Goal: Information Seeking & Learning: Learn about a topic

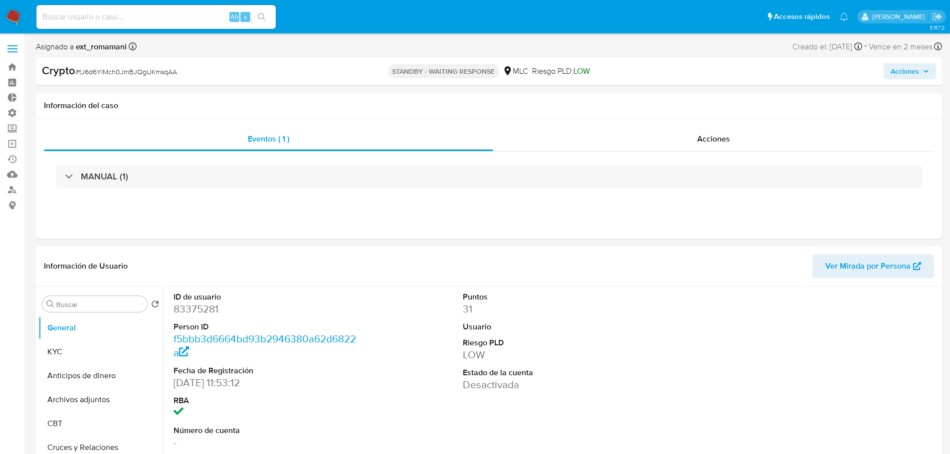
select select "10"
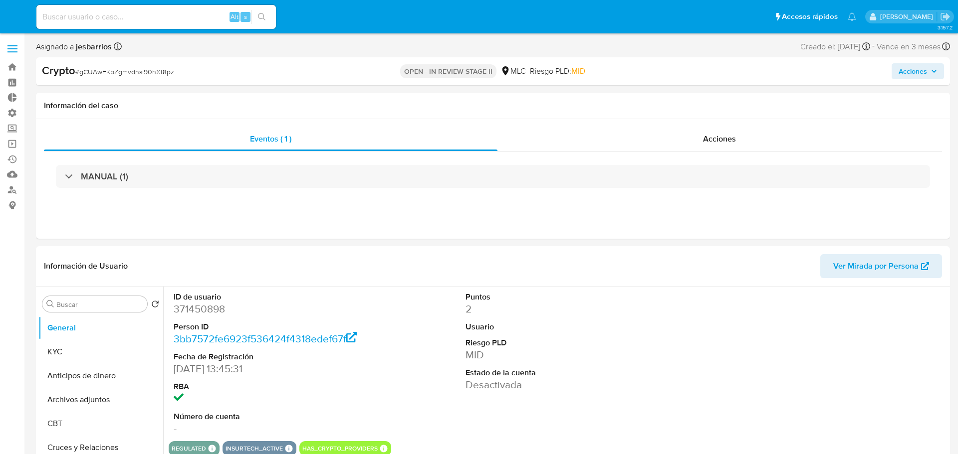
select select "10"
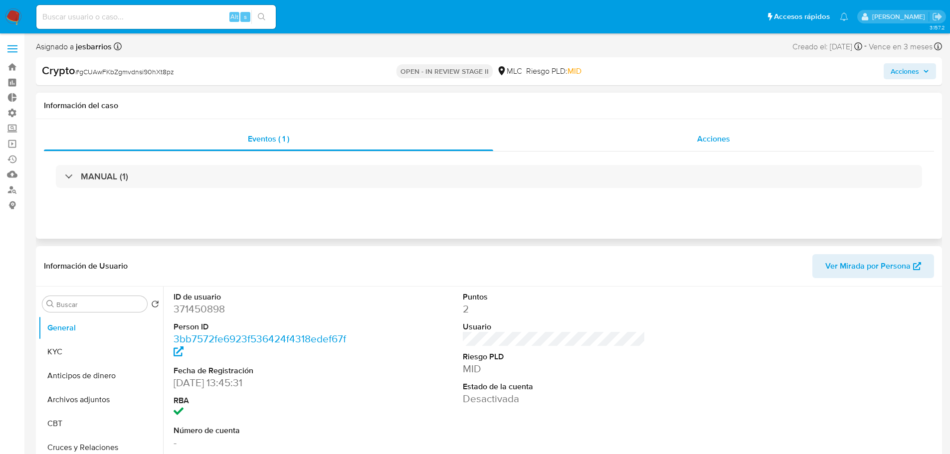
click at [683, 141] on div "Acciones" at bounding box center [713, 139] width 441 height 24
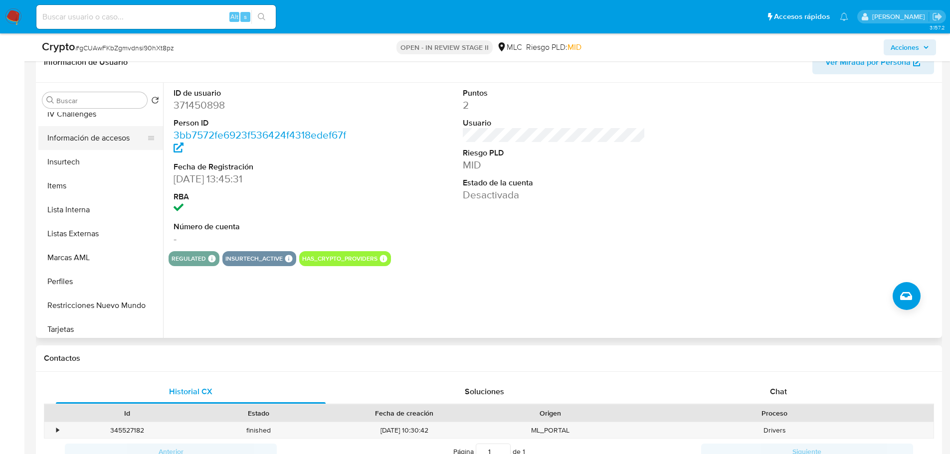
scroll to position [421, 0]
click at [98, 303] on button "Restricciones Nuevo Mundo" at bounding box center [96, 301] width 117 height 24
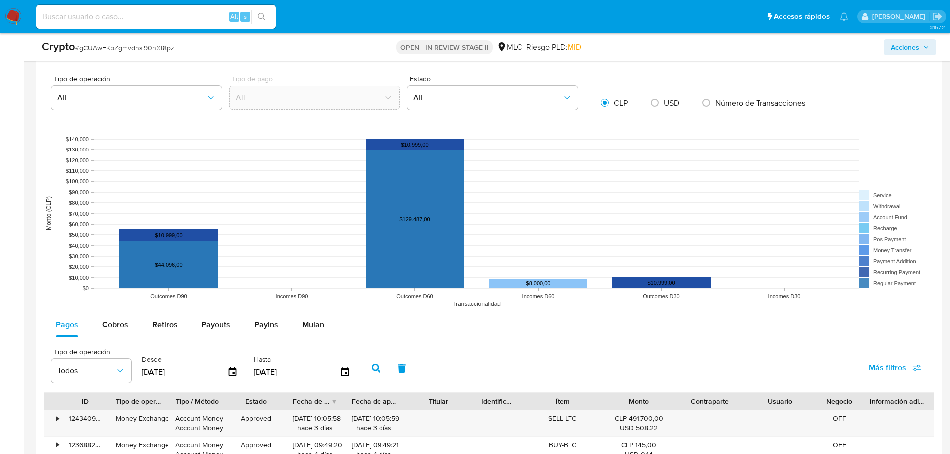
scroll to position [598, 0]
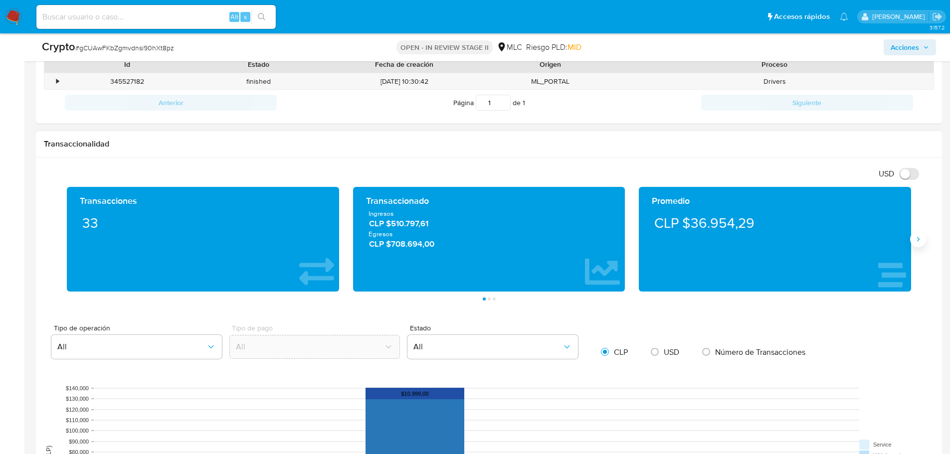
click at [915, 239] on icon "Siguiente" at bounding box center [918, 239] width 8 height 8
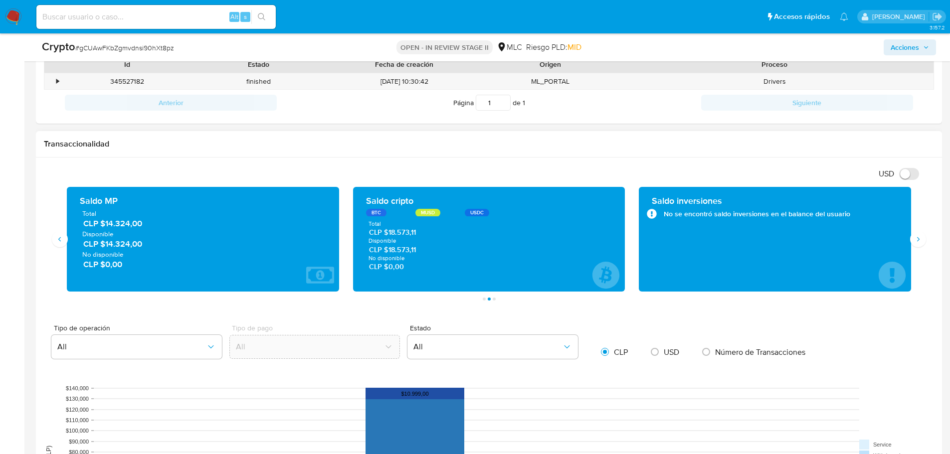
click at [913, 181] on div "USD Cambiar entre moneda local y dolar" at bounding box center [485, 174] width 883 height 16
click at [910, 175] on input "USD" at bounding box center [909, 174] width 20 height 12
checkbox input "true"
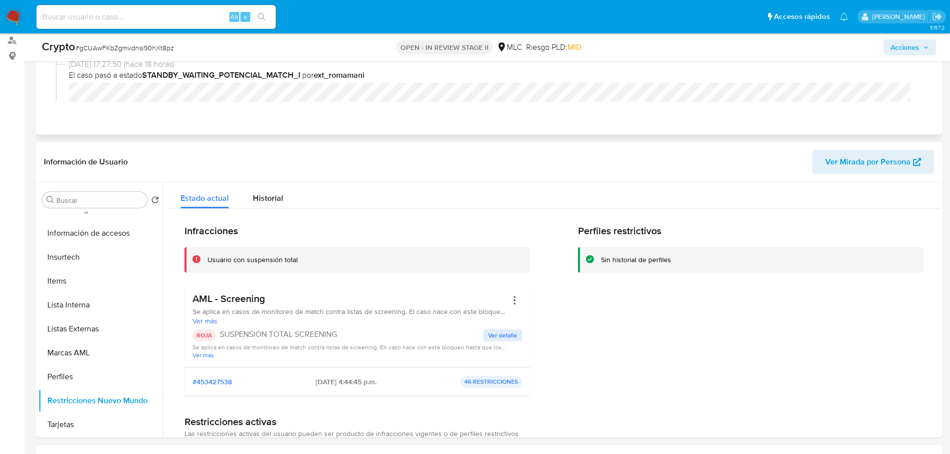
scroll to position [0, 0]
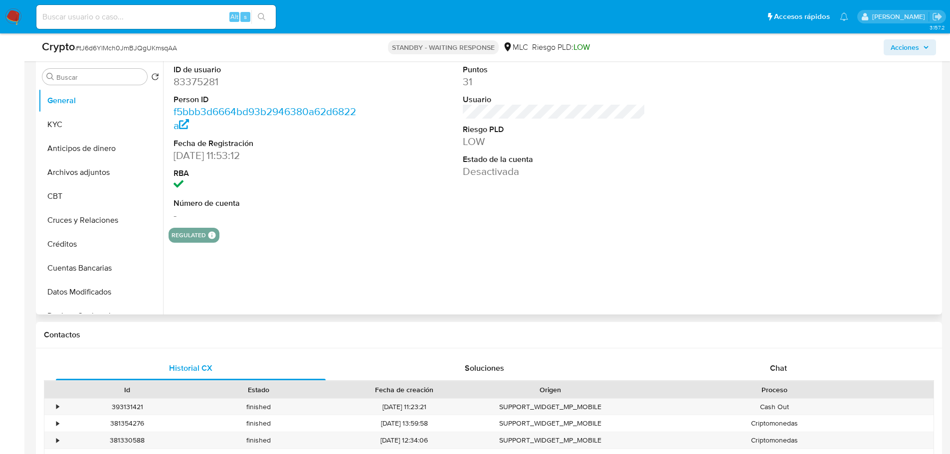
select select "10"
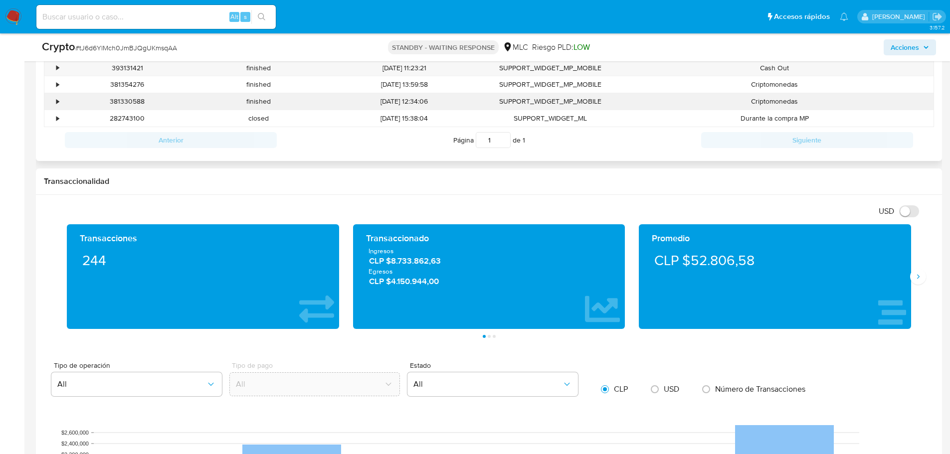
scroll to position [399, 0]
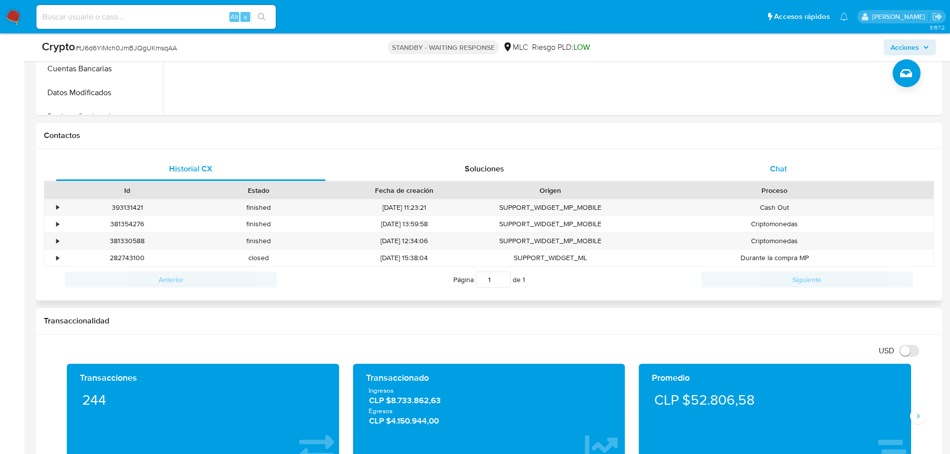
click at [760, 163] on div "Chat" at bounding box center [778, 169] width 270 height 24
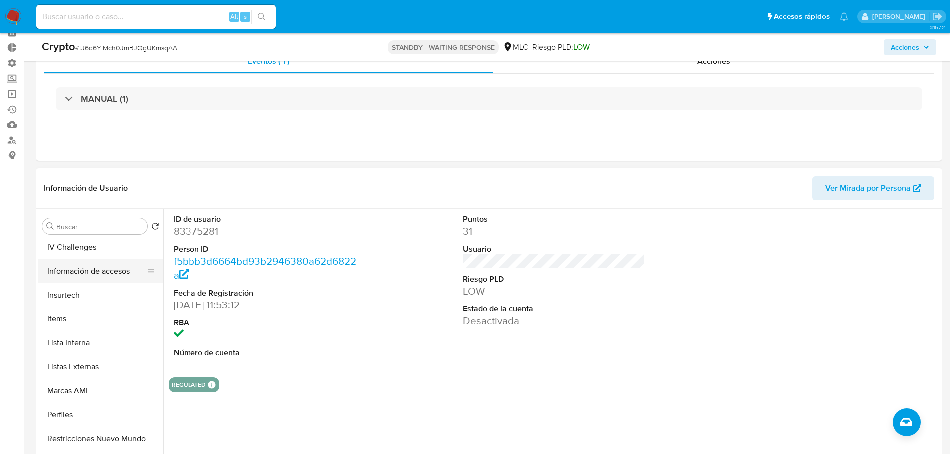
scroll to position [421, 0]
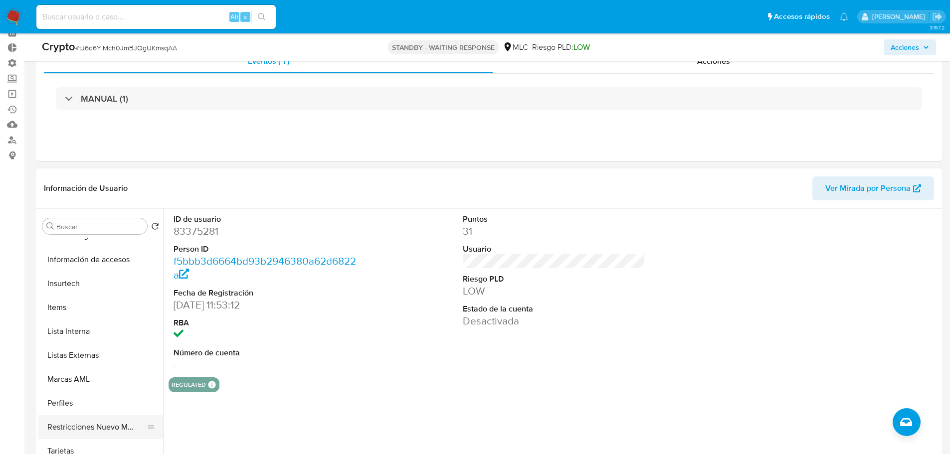
click at [80, 425] on button "Restricciones Nuevo Mundo" at bounding box center [96, 427] width 117 height 24
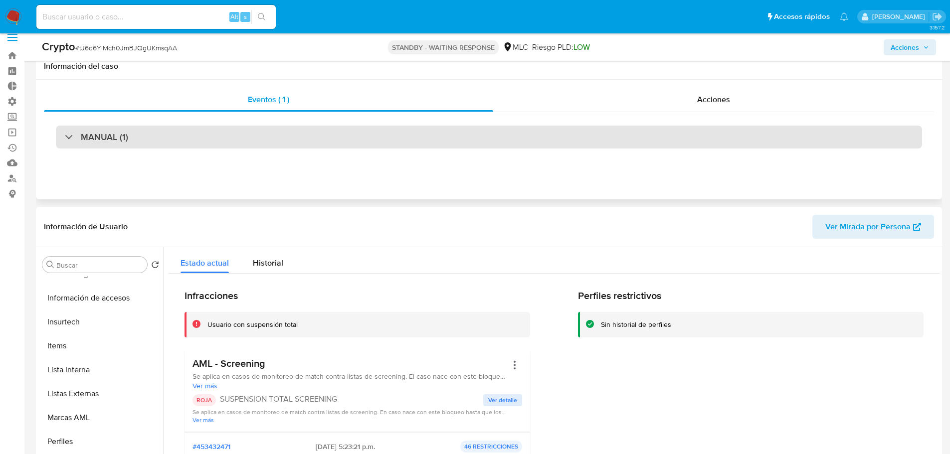
scroll to position [0, 0]
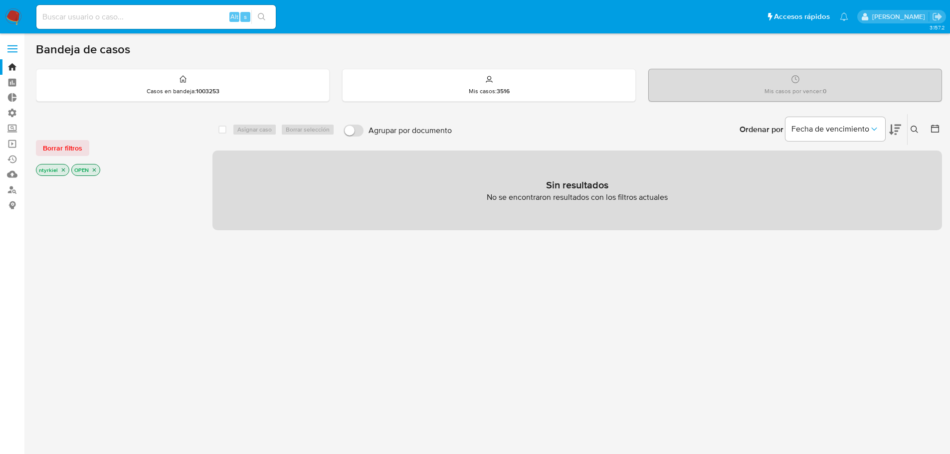
click at [61, 145] on span "Borrar filtros" at bounding box center [62, 148] width 39 height 14
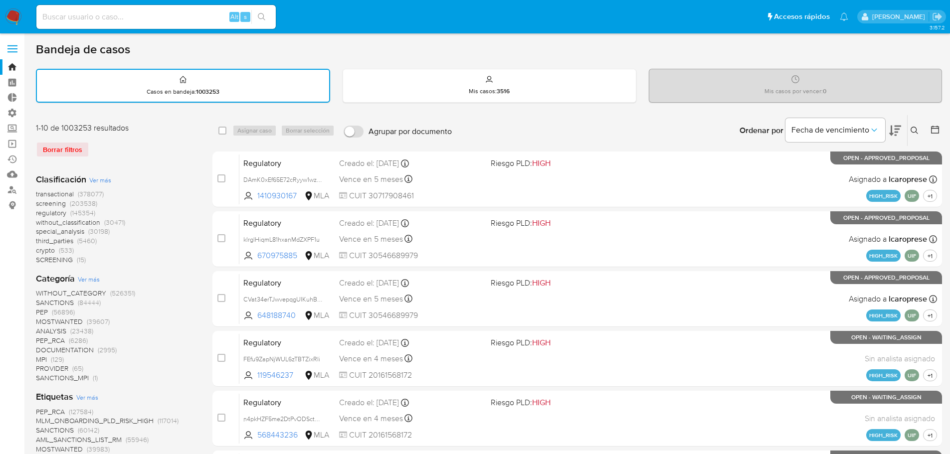
click at [43, 249] on span "crypto" at bounding box center [45, 250] width 19 height 10
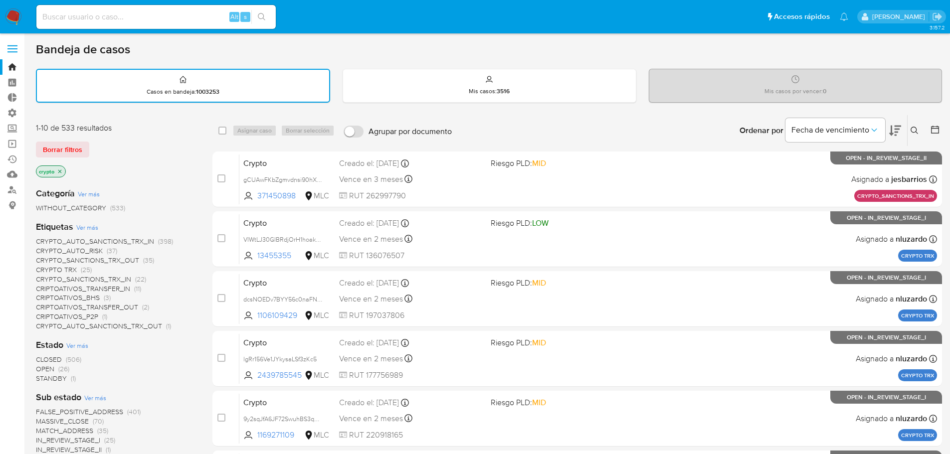
click at [63, 173] on icon "close-filter" at bounding box center [60, 172] width 6 height 6
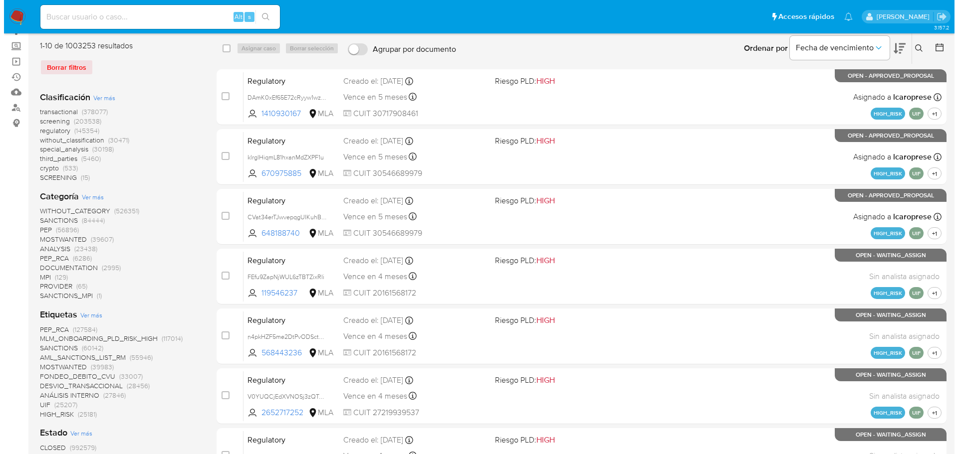
scroll to position [100, 0]
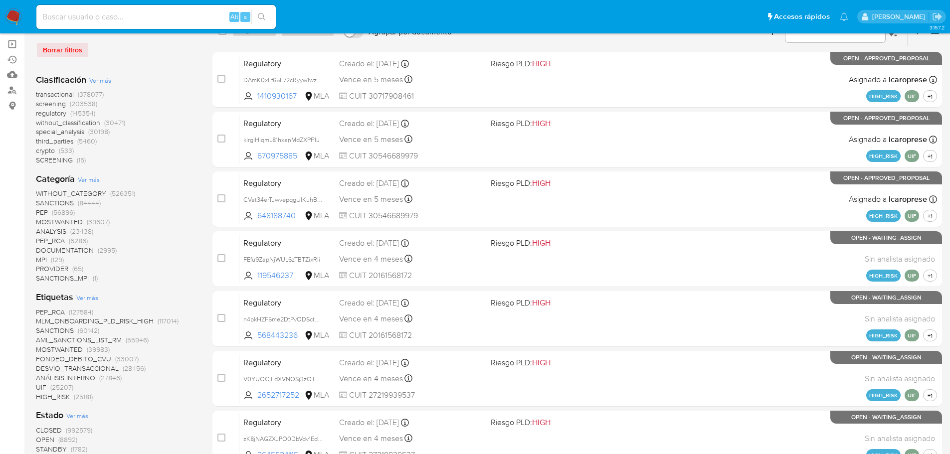
click at [91, 300] on span "Ver más" at bounding box center [87, 297] width 22 height 9
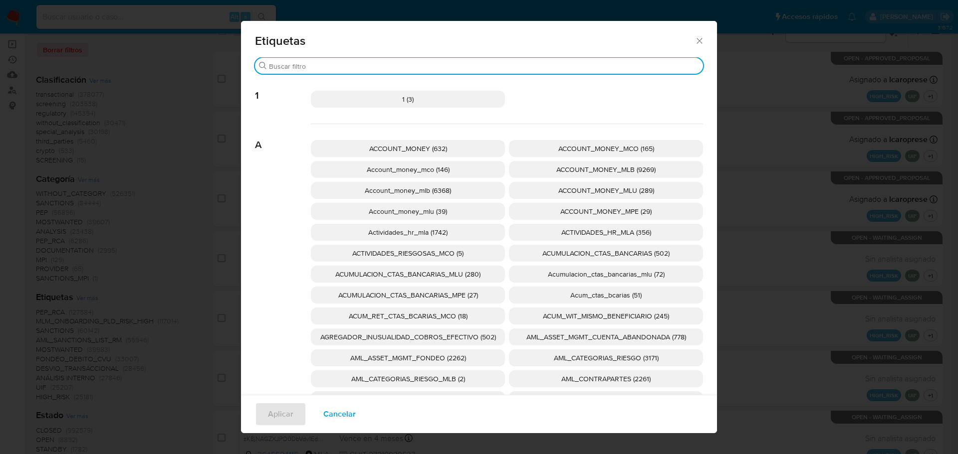
click at [295, 71] on input "Buscar" at bounding box center [484, 66] width 430 height 9
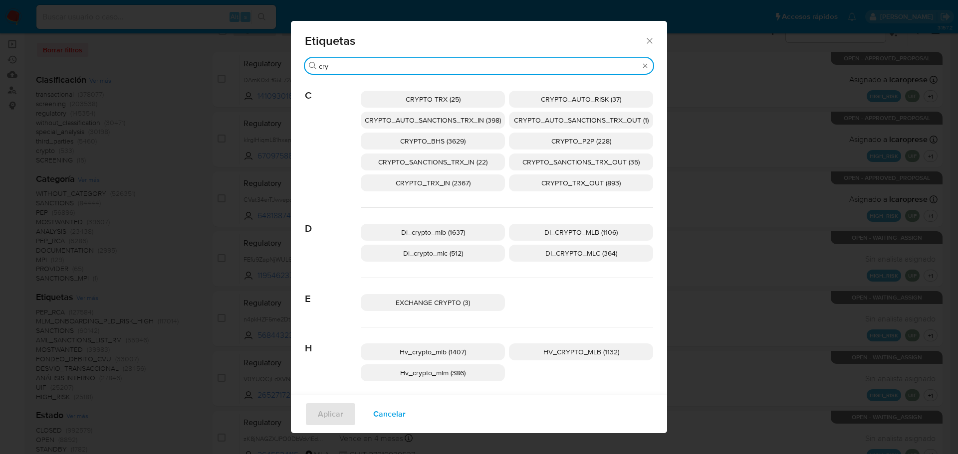
type input "cry"
click at [463, 186] on span "CRYPTO_TRX_IN (2367)" at bounding box center [432, 183] width 75 height 10
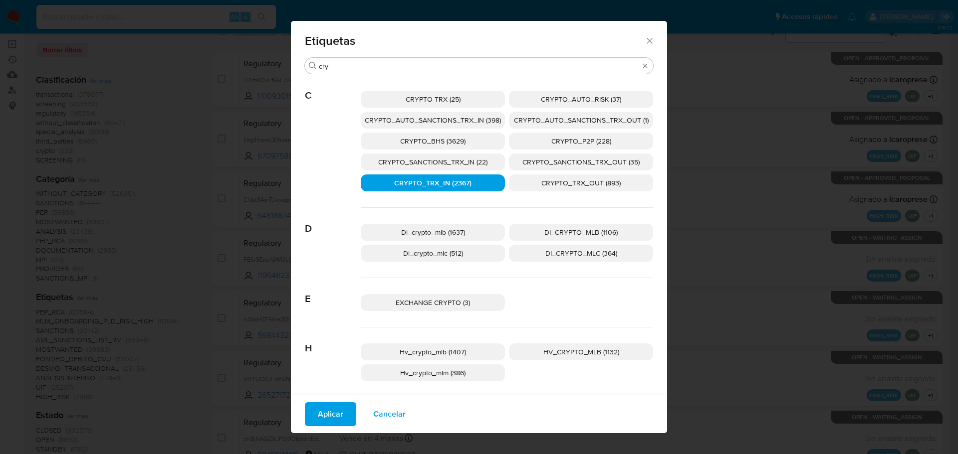
click at [329, 410] on span "Aplicar" at bounding box center [330, 414] width 25 height 22
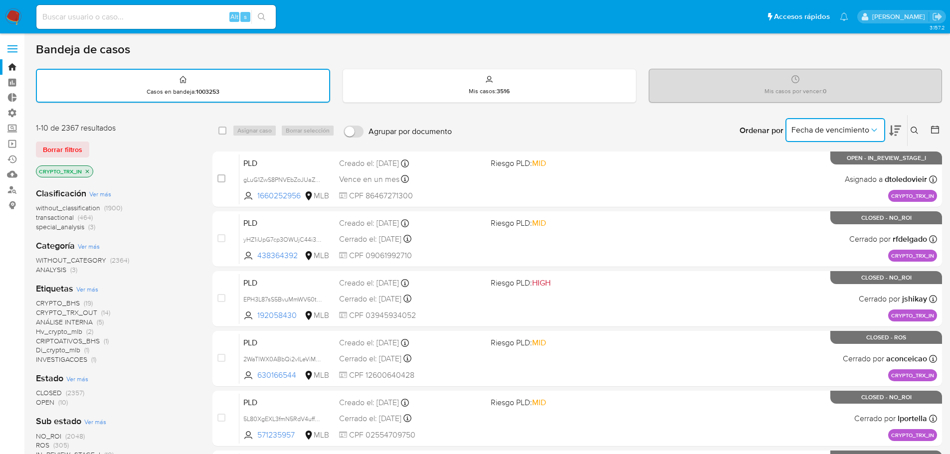
click at [811, 127] on span "Fecha de vencimiento" at bounding box center [830, 130] width 78 height 10
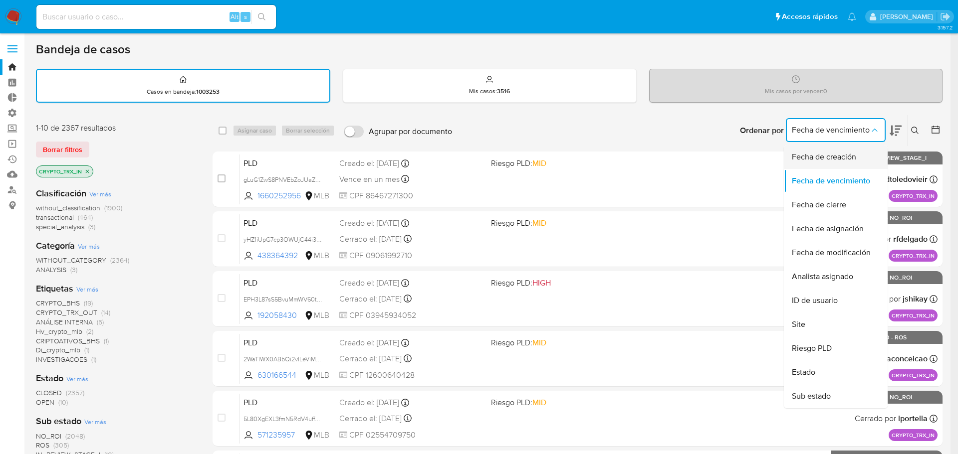
click at [814, 154] on span "Fecha de creación" at bounding box center [823, 157] width 64 height 10
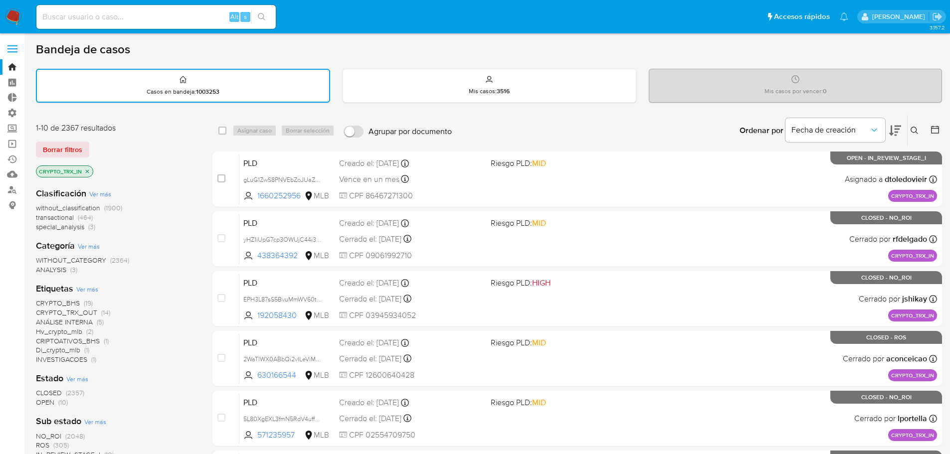
click at [897, 129] on icon at bounding box center [895, 131] width 12 height 10
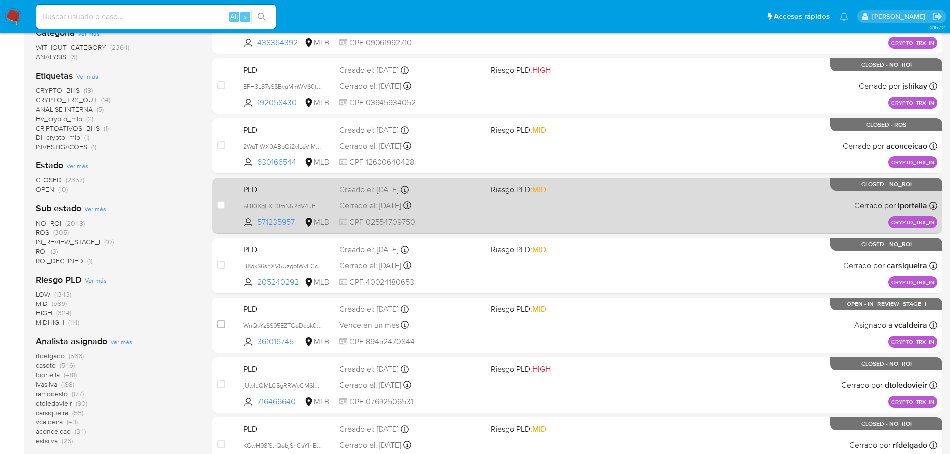
scroll to position [185, 0]
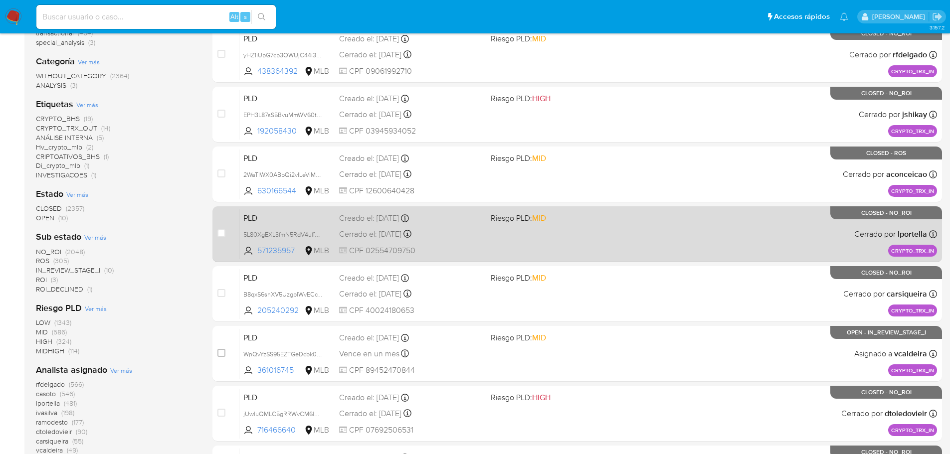
click at [536, 241] on div "PLD 5L80XgEXL3fmN5RdV4uffeDm 571235957 MLB Riesgo PLD: MID Creado el: 19/08/202…" at bounding box center [588, 234] width 698 height 50
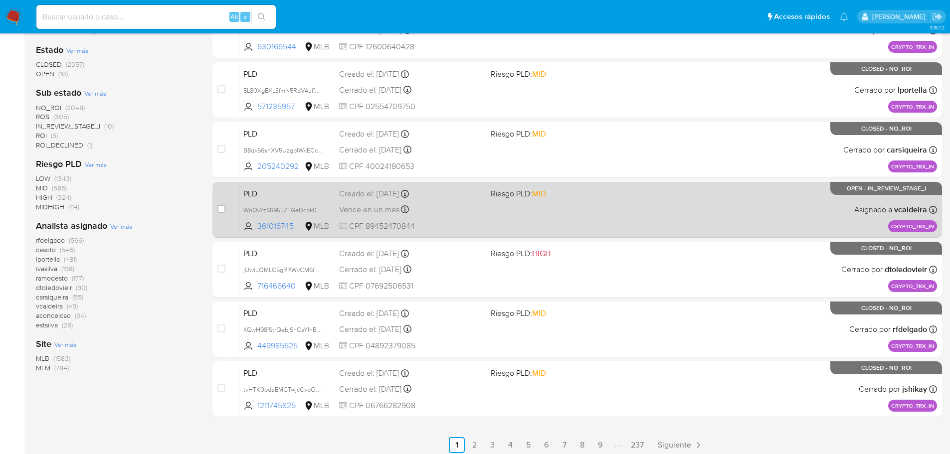
scroll to position [334, 0]
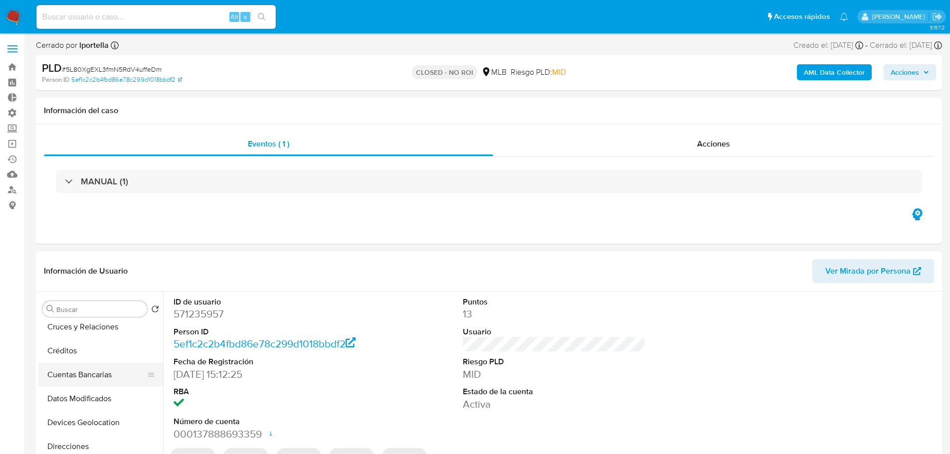
select select "10"
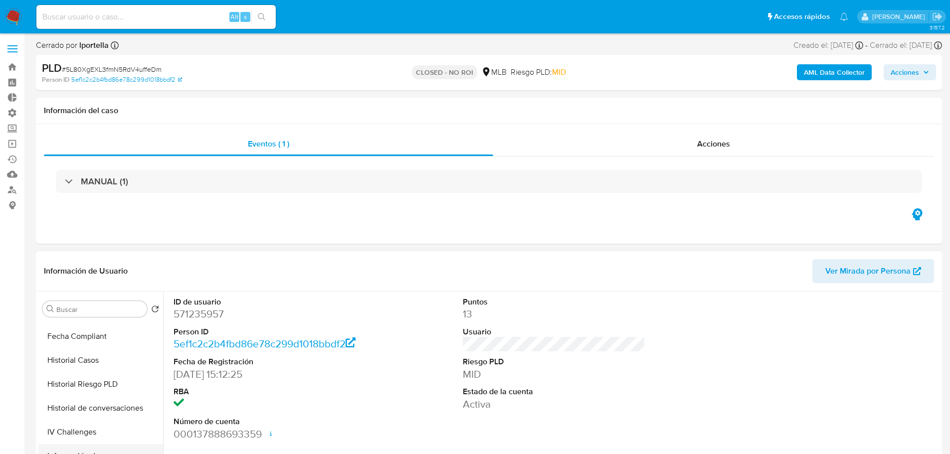
scroll to position [349, 0]
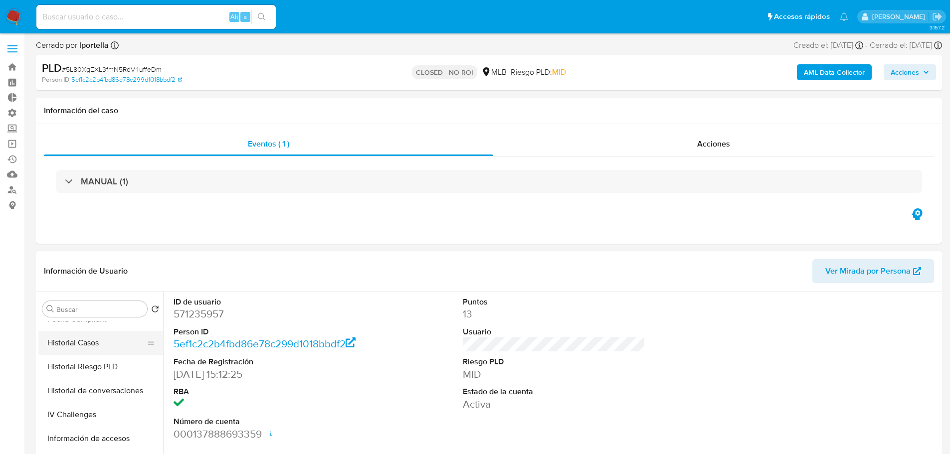
click at [84, 350] on button "Historial Casos" at bounding box center [96, 343] width 117 height 24
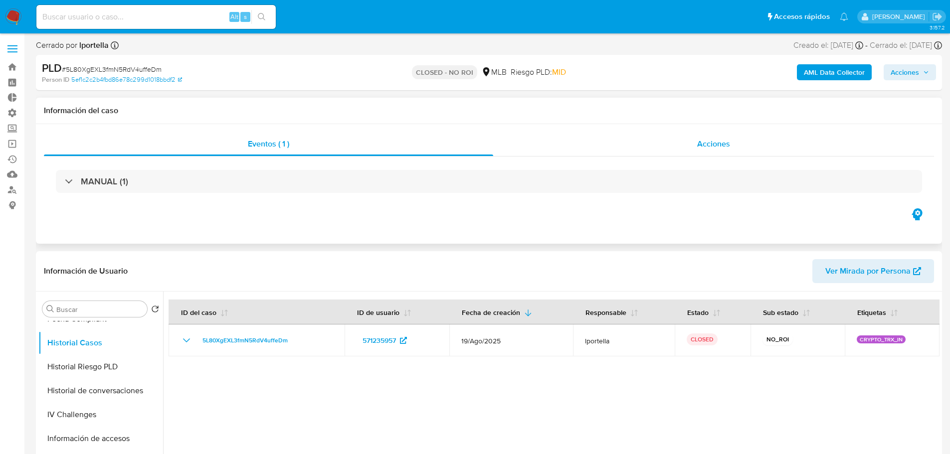
click at [676, 149] on div "Acciones" at bounding box center [713, 144] width 441 height 24
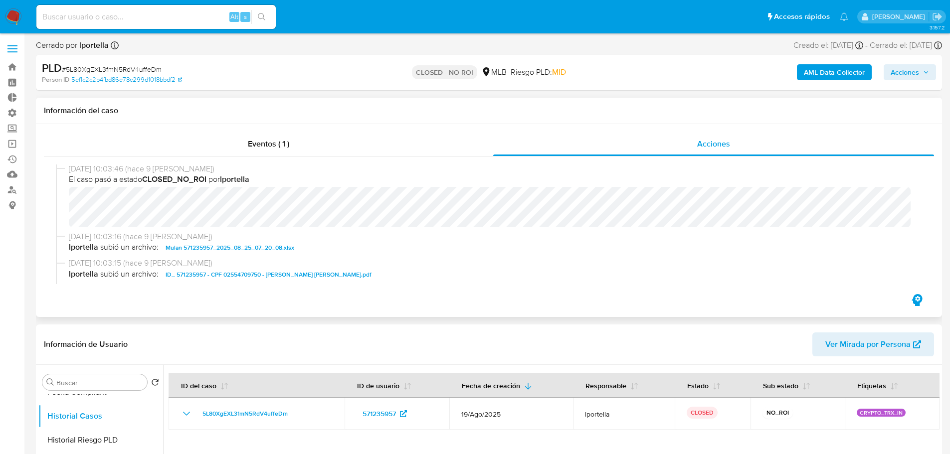
scroll to position [0, 0]
click at [118, 17] on input at bounding box center [155, 16] width 239 height 13
paste input "179646575"
type input "179646575"
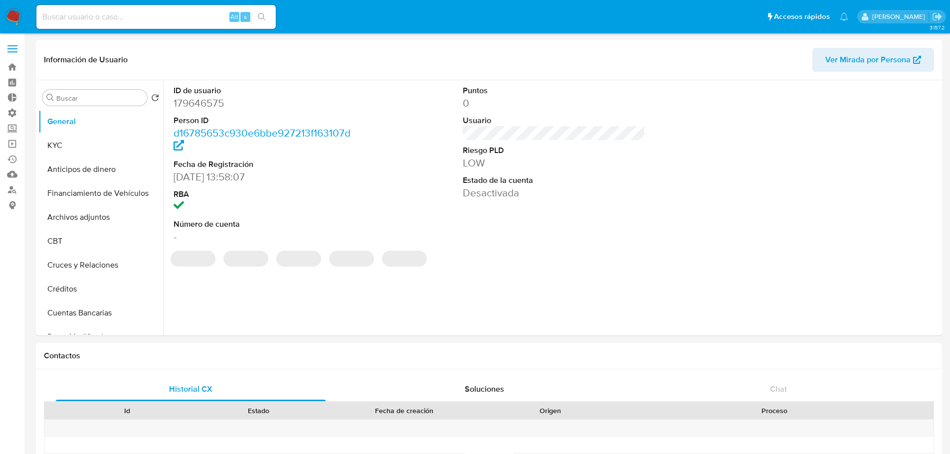
select select "10"
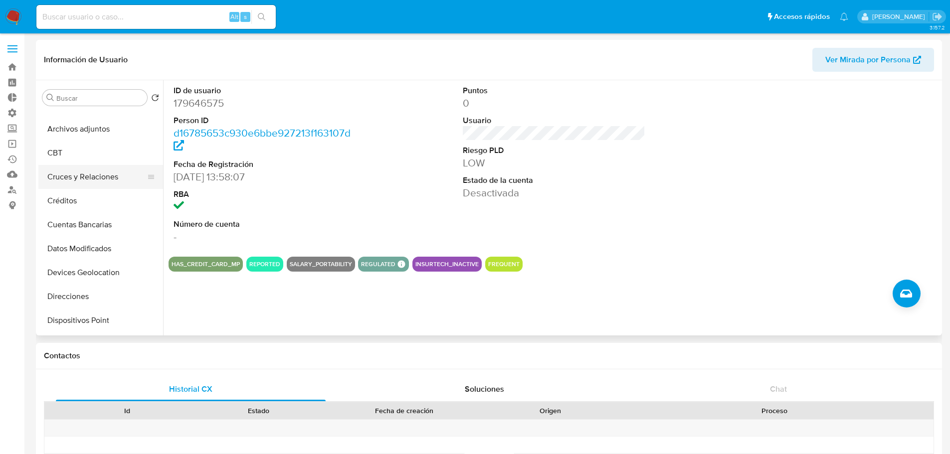
scroll to position [199, 0]
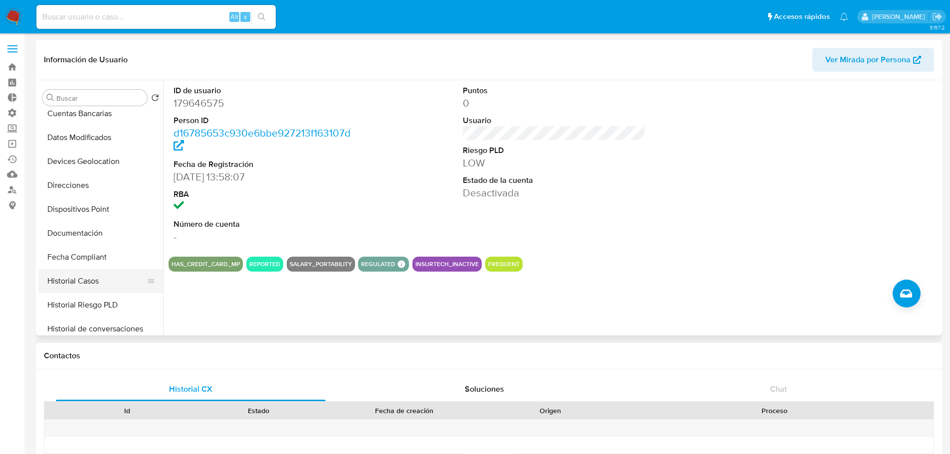
click at [84, 279] on button "Historial Casos" at bounding box center [96, 281] width 117 height 24
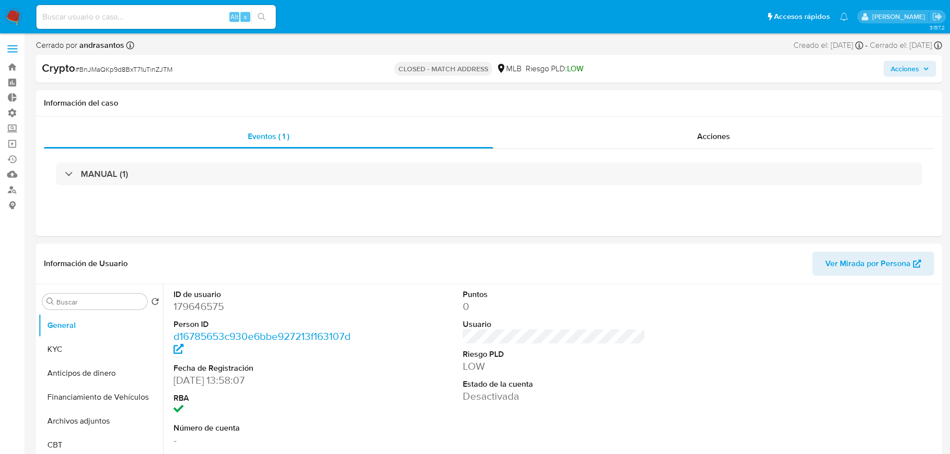
select select "10"
click at [752, 143] on div "Acciones" at bounding box center [713, 137] width 441 height 24
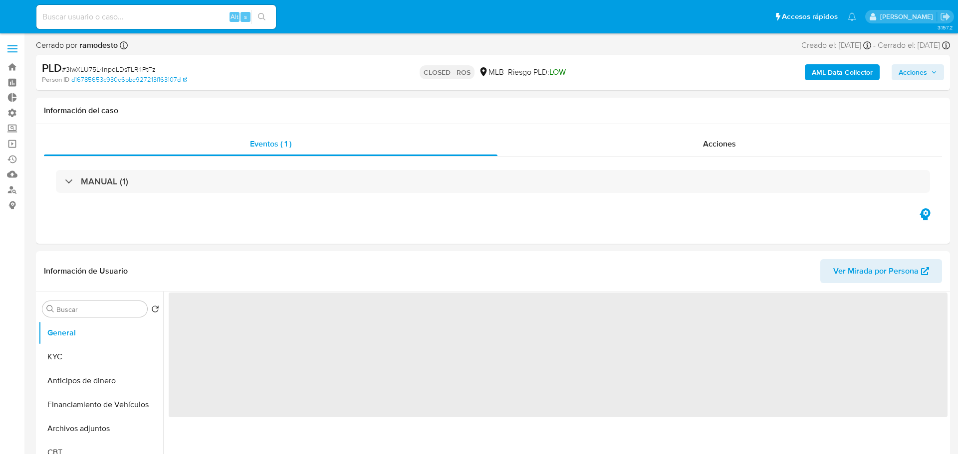
select select "10"
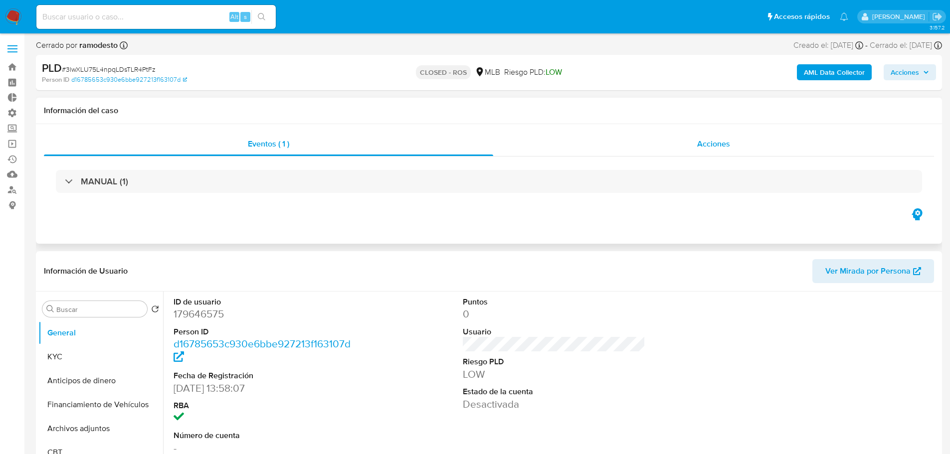
click at [690, 148] on div "Acciones" at bounding box center [713, 144] width 441 height 24
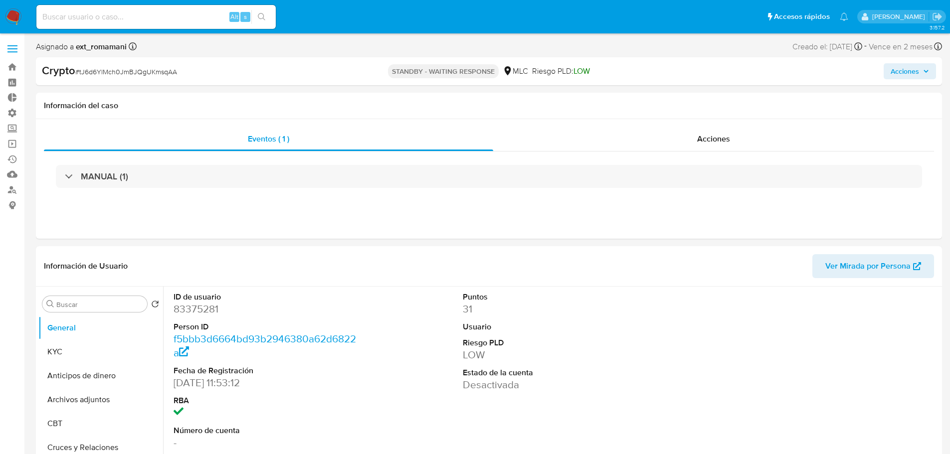
select select "10"
